Goal: Task Accomplishment & Management: Complete application form

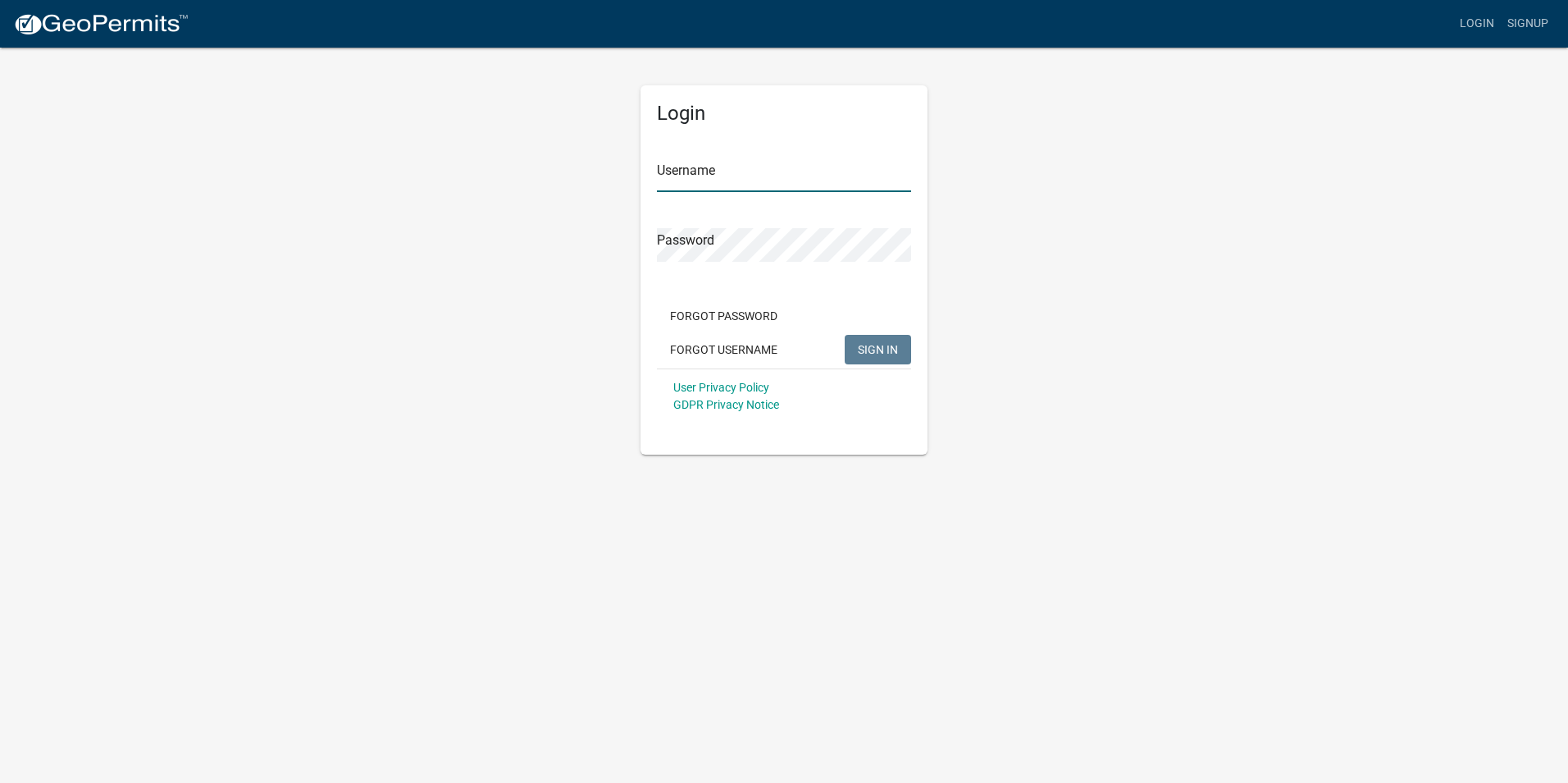
type input "[EMAIL_ADDRESS][DOMAIN_NAME]"
click at [852, 344] on button "SIGN IN" at bounding box center [877, 350] width 67 height 30
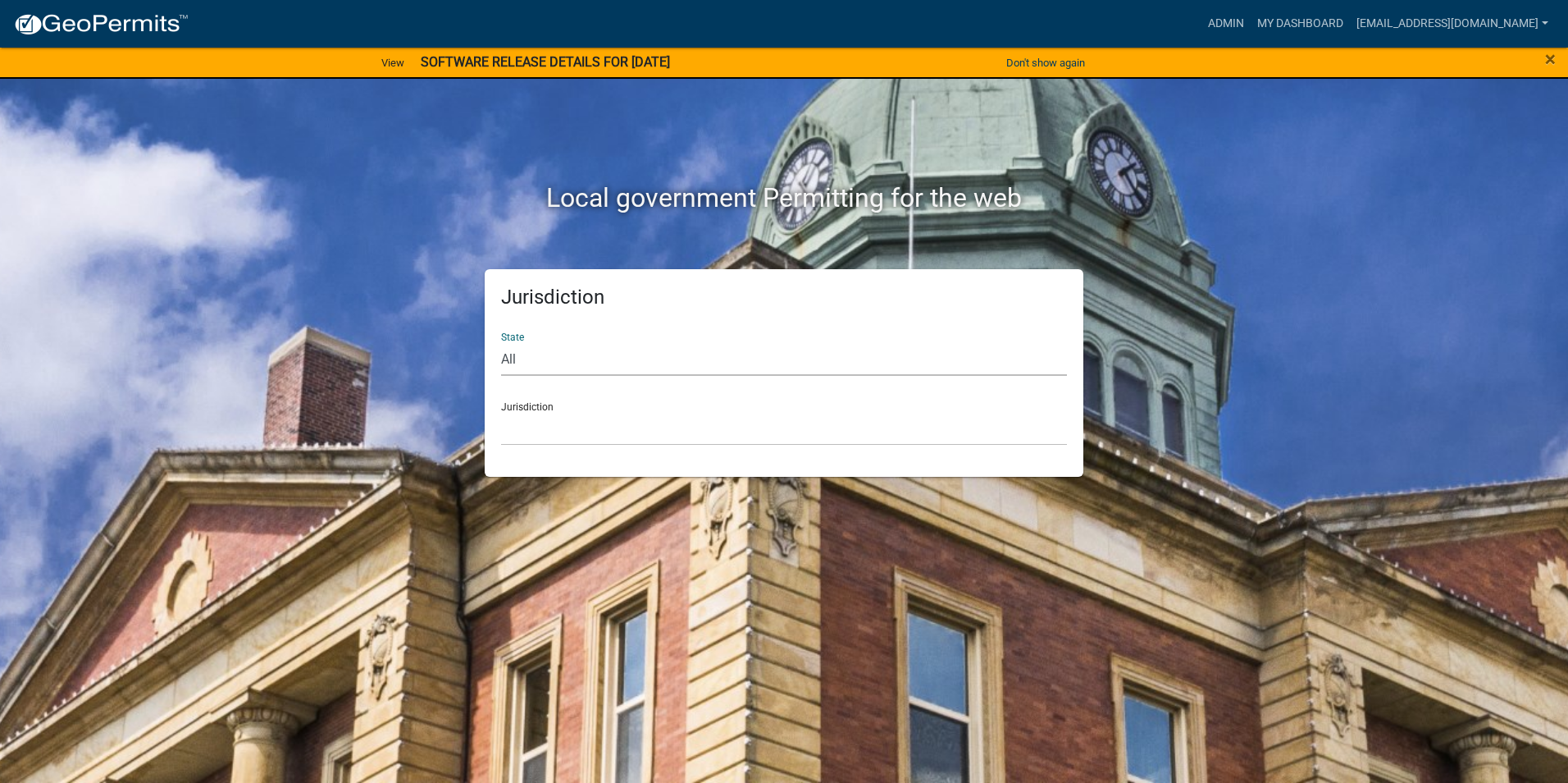
click at [547, 361] on select "All [US_STATE] [US_STATE] [US_STATE] [US_STATE] [US_STATE] [US_STATE] [US_STATE…" at bounding box center [784, 359] width 566 height 34
click at [546, 361] on select "All [US_STATE] [US_STATE] [US_STATE] [US_STATE] [US_STATE] [US_STATE] [US_STATE…" at bounding box center [784, 359] width 566 height 34
select select "[US_STATE]"
click at [501, 343] on select "All [US_STATE] [US_STATE] [US_STATE] [US_STATE] [US_STATE] [US_STATE] [US_STATE…" at bounding box center [784, 359] width 566 height 34
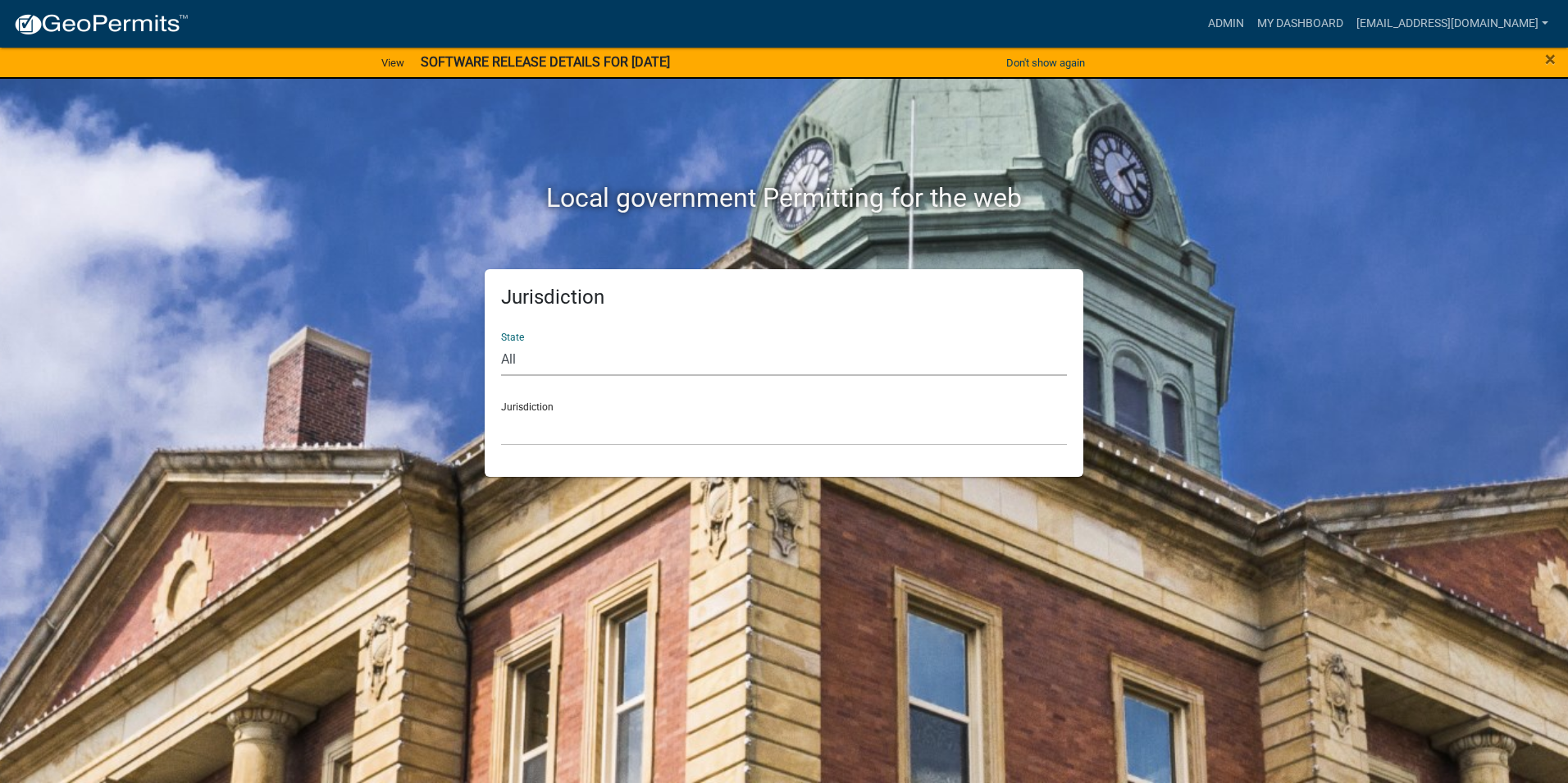
click at [560, 447] on div "Jurisdiction State All [US_STATE] [US_STATE] [US_STATE] [US_STATE] [US_STATE] […" at bounding box center [784, 373] width 598 height 207
click at [561, 440] on select "[GEOGRAPHIC_DATA], [US_STATE] [GEOGRAPHIC_DATA], [US_STATE] [GEOGRAPHIC_DATA], …" at bounding box center [784, 428] width 566 height 34
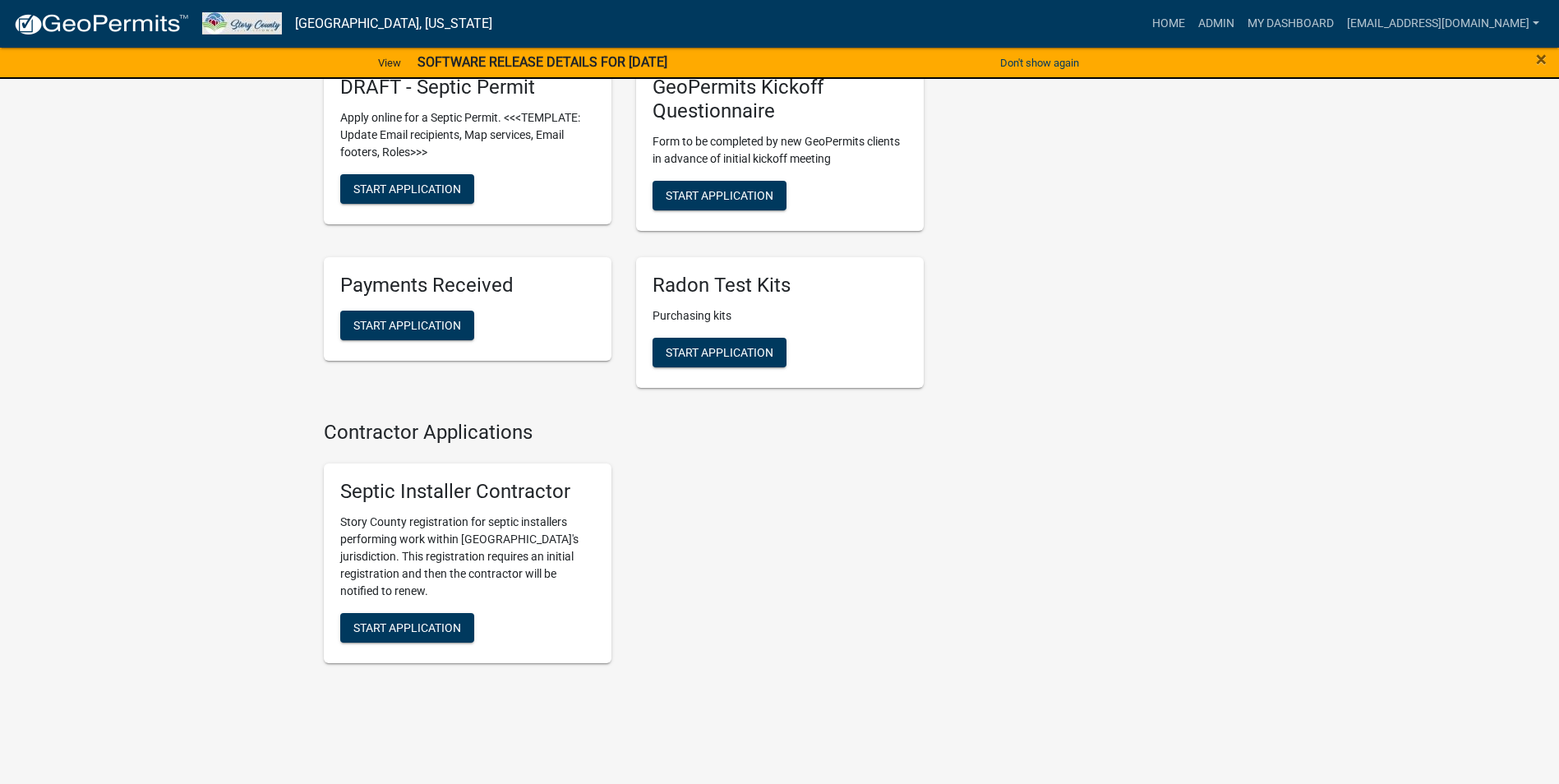
scroll to position [1147, 0]
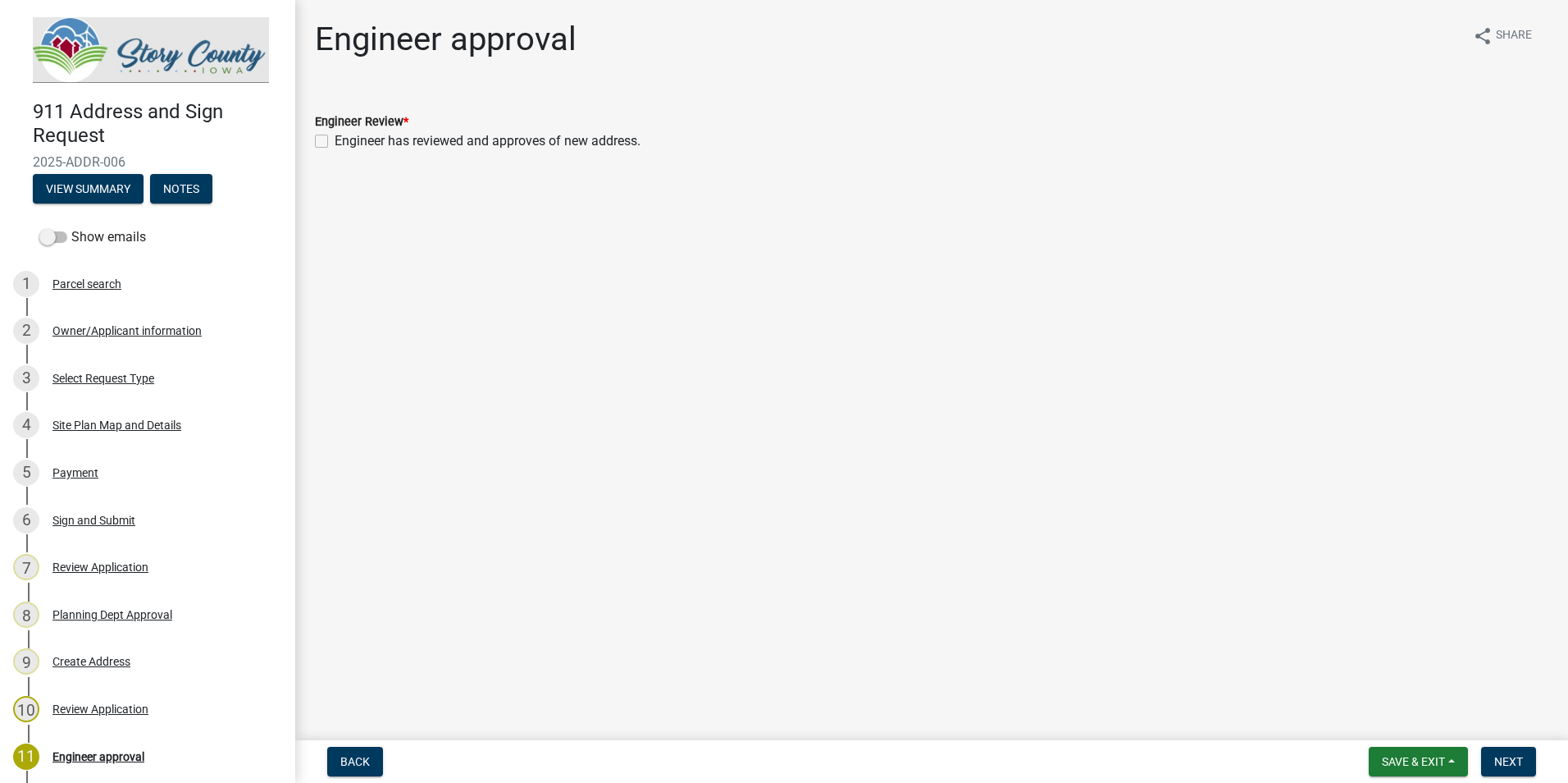
click at [332, 135] on div "Engineer has reviewed and approves of new address." at bounding box center [932, 141] width 1234 height 20
click at [335, 143] on label "Engineer has reviewed and approves of new address." at bounding box center [488, 141] width 306 height 20
click at [335, 142] on input "Engineer has reviewed and approves of new address." at bounding box center [340, 136] width 11 height 11
click at [335, 143] on label "Engineer has reviewed and approves of new address." at bounding box center [488, 141] width 306 height 20
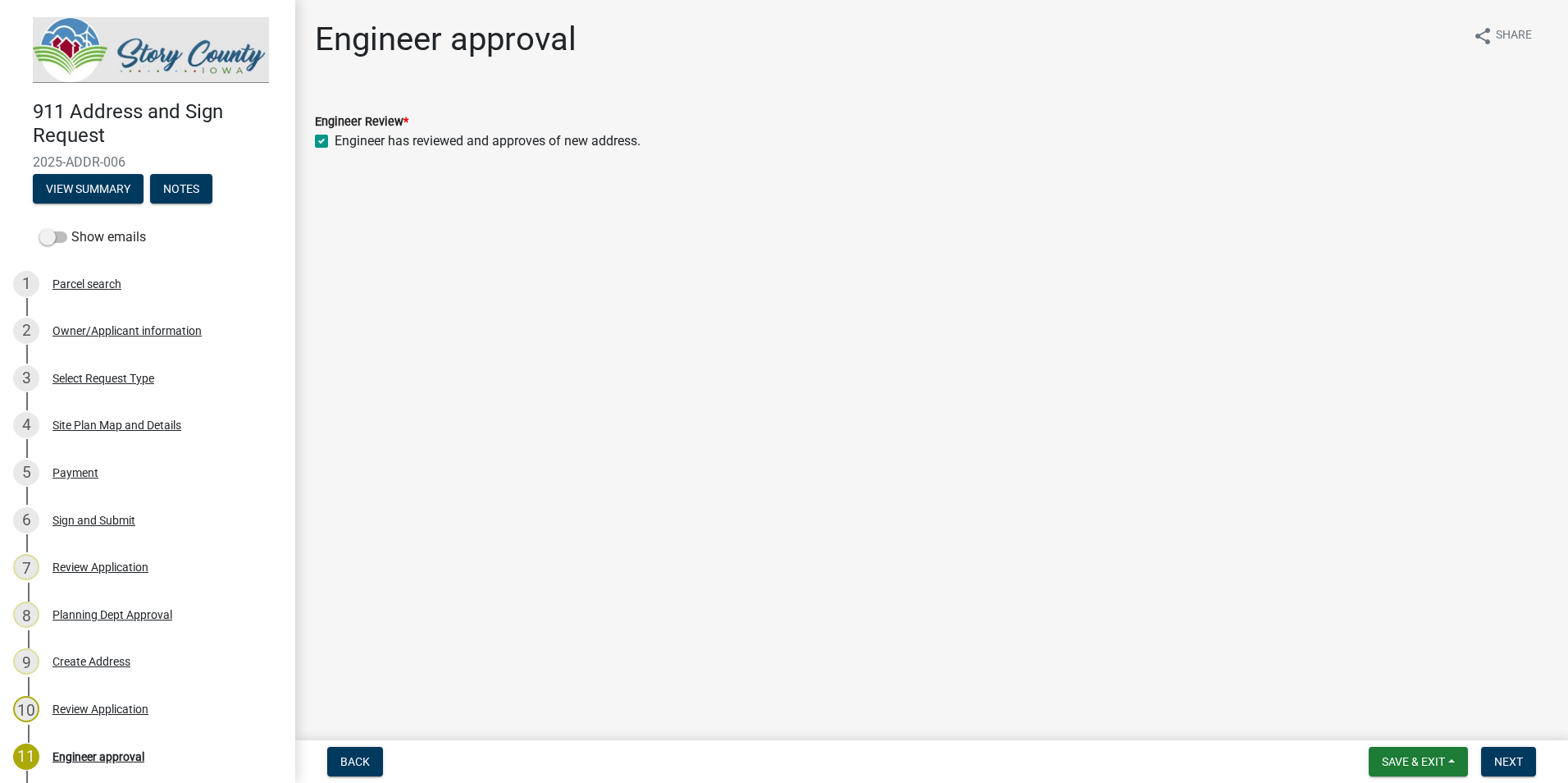
click at [335, 142] on input "Engineer has reviewed and approves of new address." at bounding box center [340, 136] width 11 height 11
click at [1509, 757] on span "Next" at bounding box center [1509, 762] width 29 height 13
click at [335, 140] on label "Engineer has reviewed and approves of new address." at bounding box center [488, 141] width 306 height 20
click at [335, 140] on input "Engineer has reviewed and approves of new address." at bounding box center [340, 136] width 11 height 11
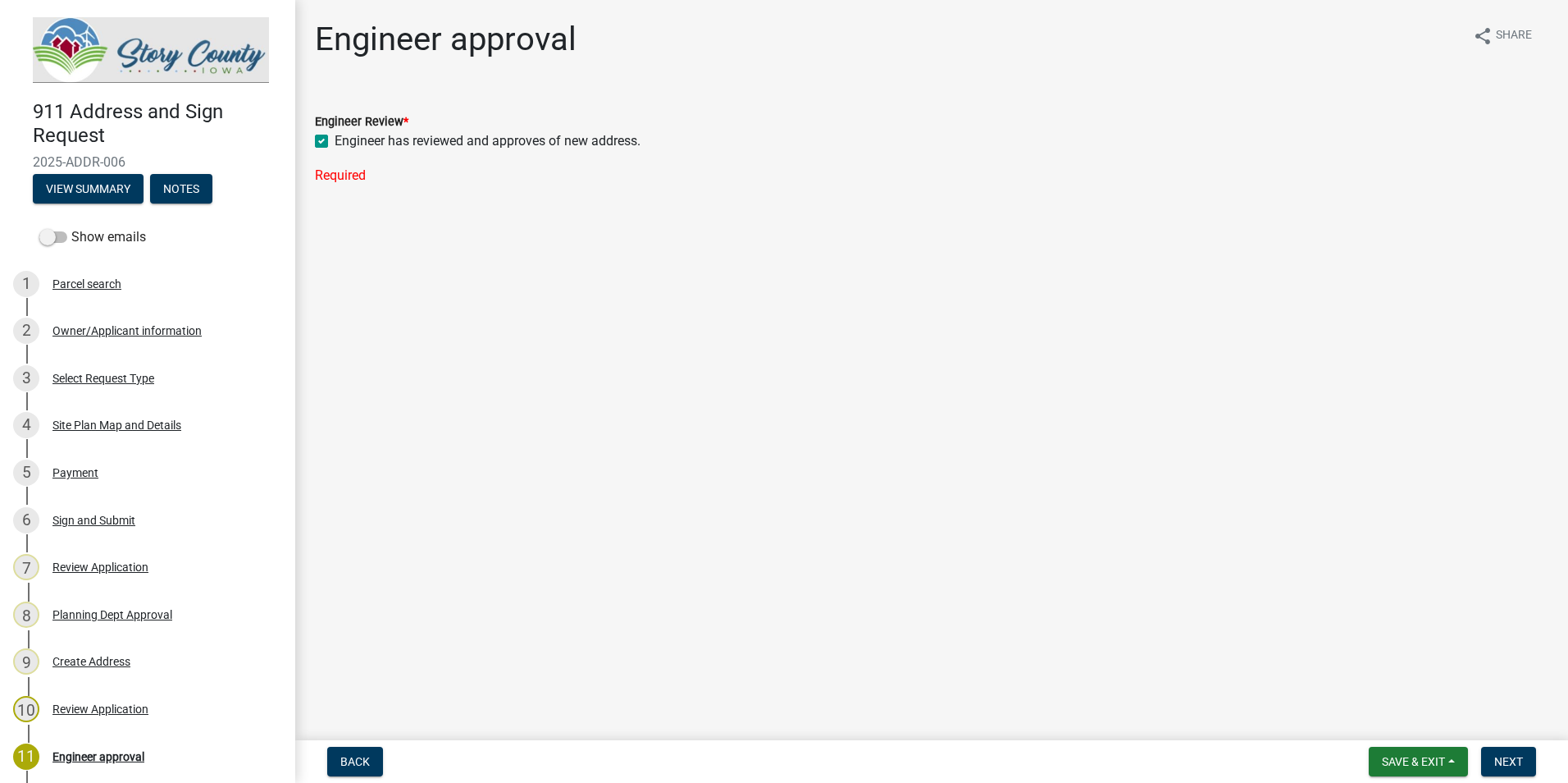
checkbox input "true"
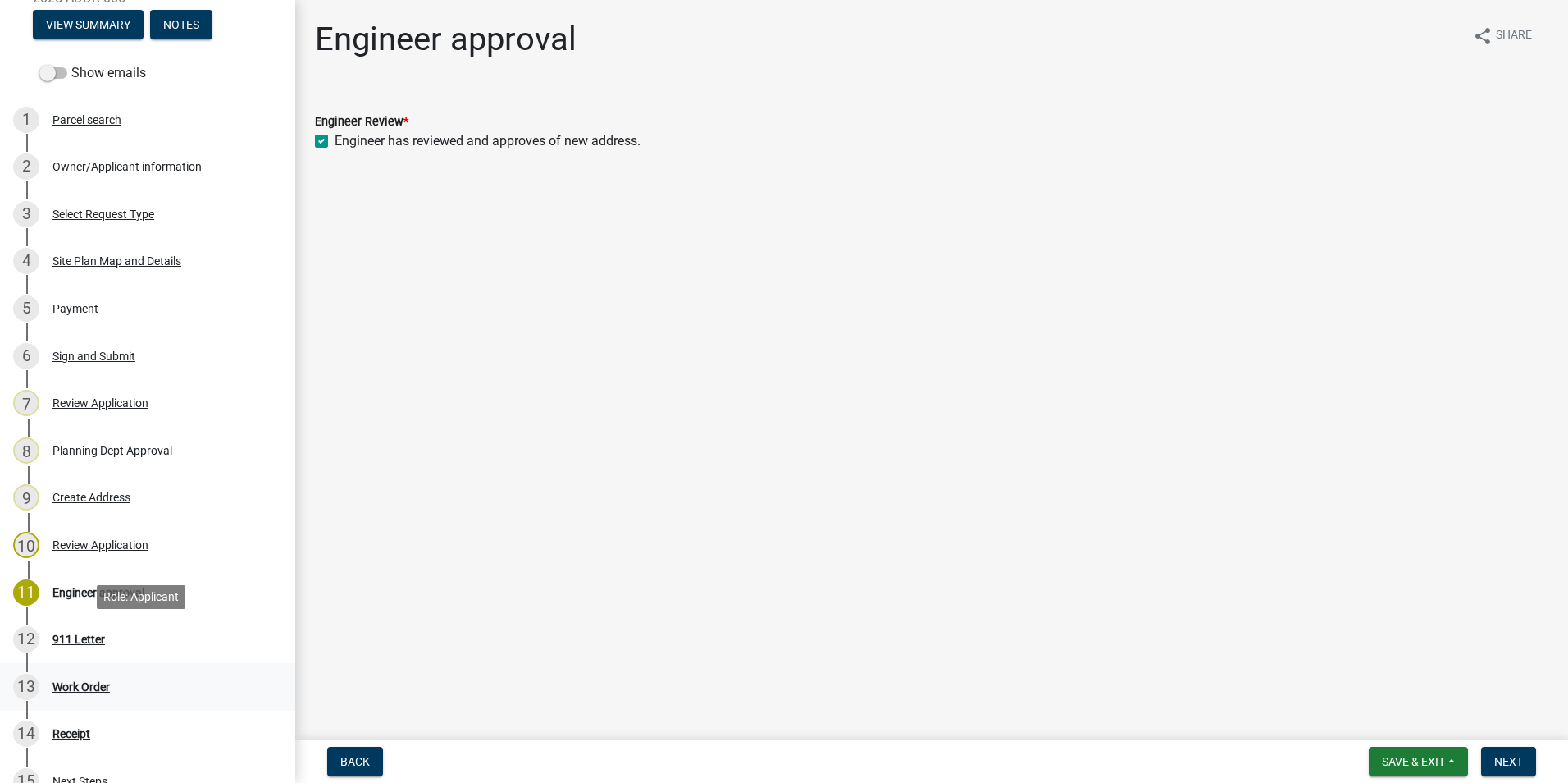
scroll to position [246, 0]
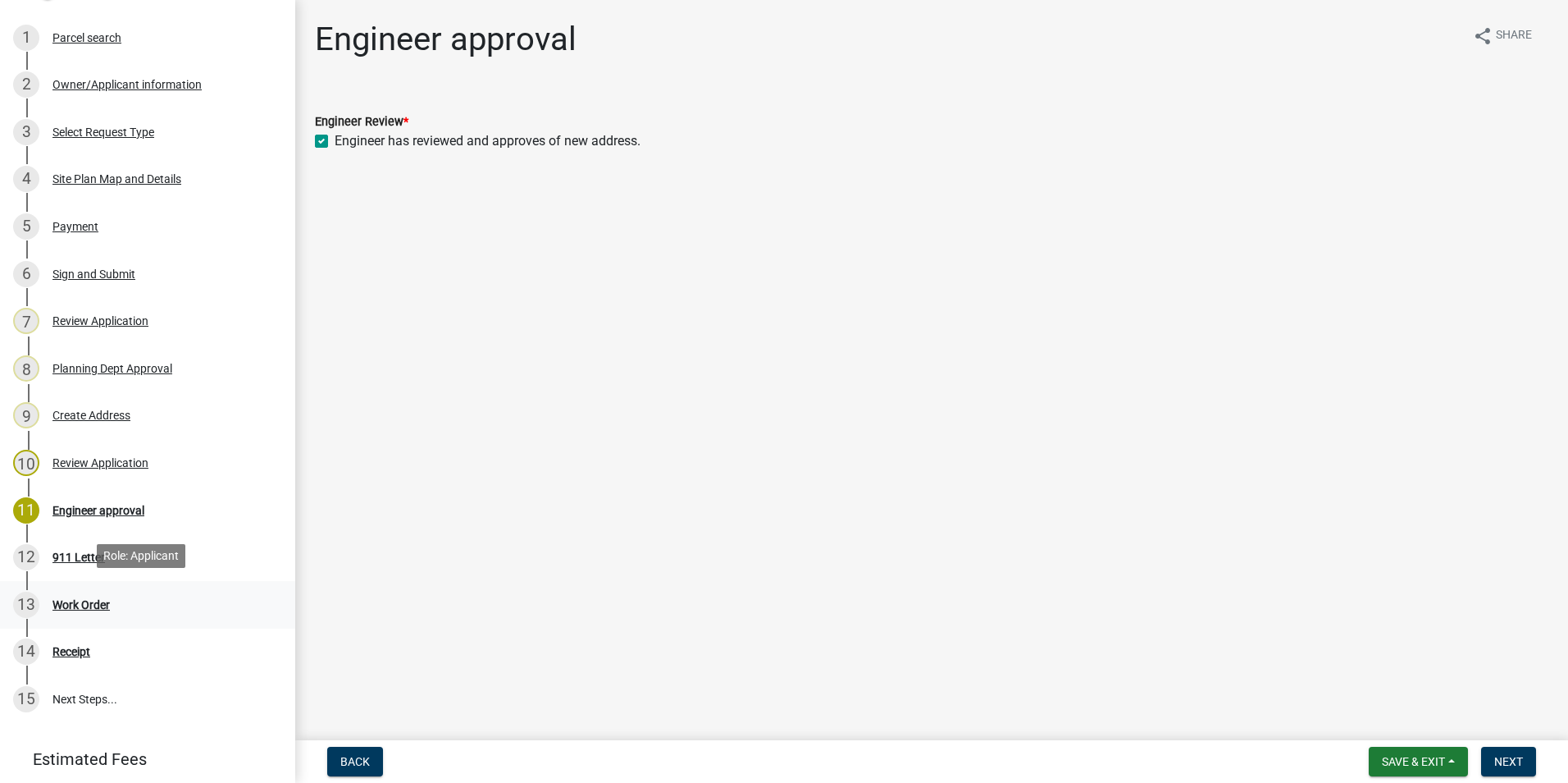
click at [81, 600] on div "Work Order" at bounding box center [81, 604] width 58 height 12
click at [76, 562] on div "12 911 Letter" at bounding box center [141, 557] width 256 height 26
click at [354, 761] on span "Back" at bounding box center [356, 762] width 30 height 13
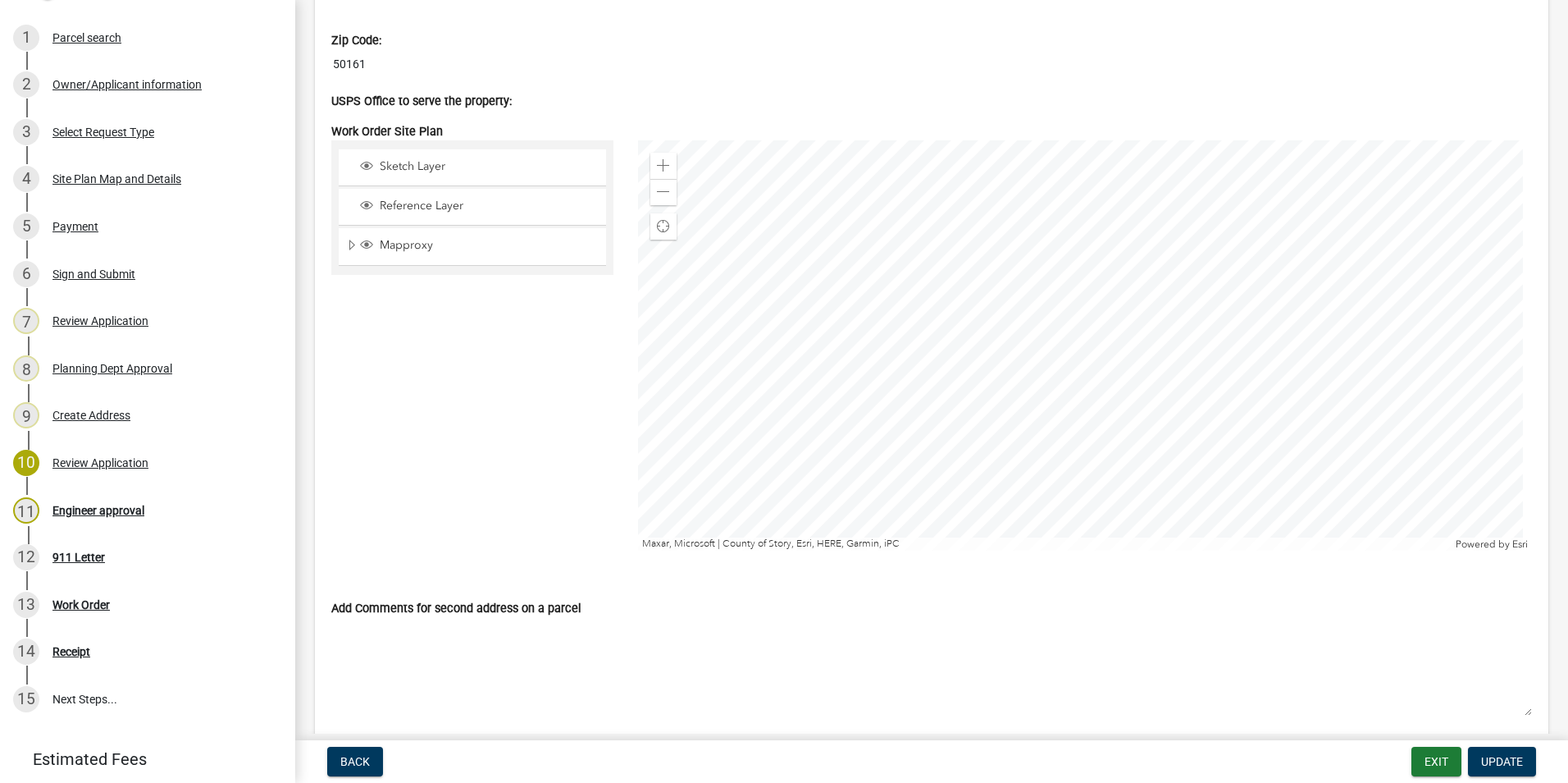
scroll to position [5493, 0]
